Goal: Browse casually

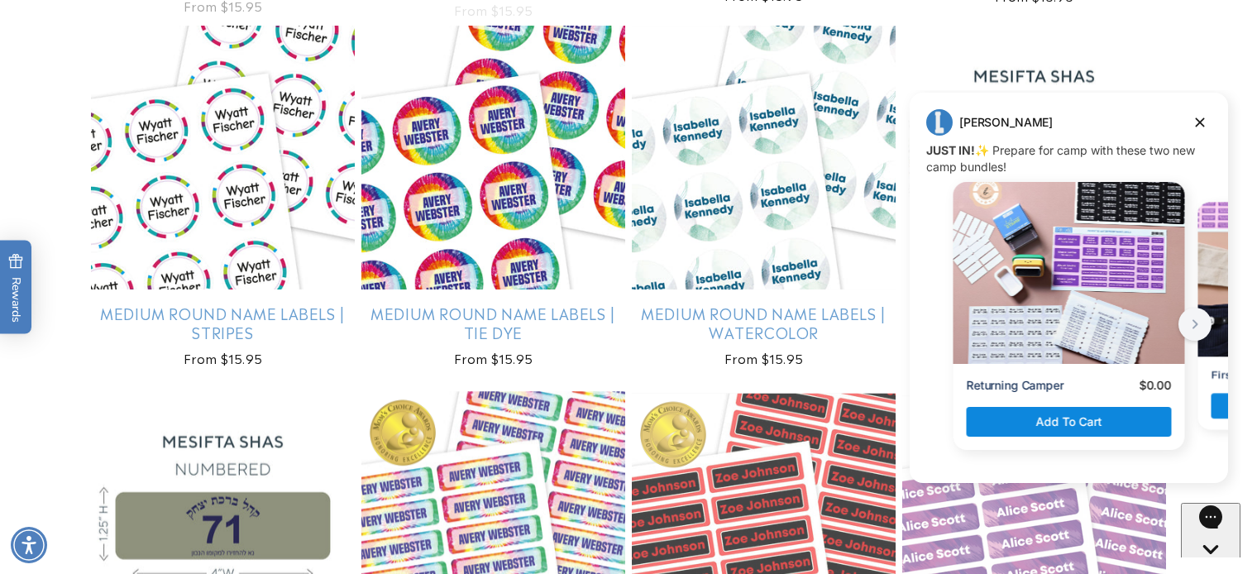
scroll to position [3796, 0]
